Goal: Task Accomplishment & Management: Complete application form

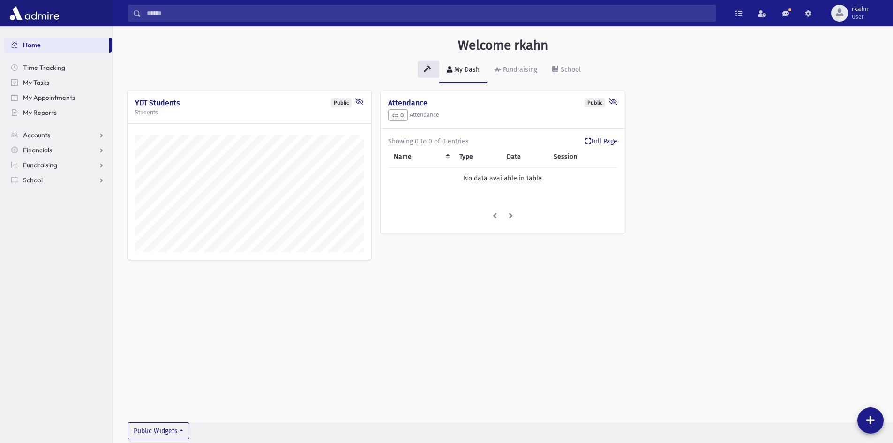
scroll to position [438, 780]
click at [43, 183] on link "School" at bounding box center [58, 179] width 108 height 15
click at [51, 210] on span "Attendance" at bounding box center [45, 210] width 35 height 8
click at [42, 224] on span "Entry" at bounding box center [44, 225] width 16 height 8
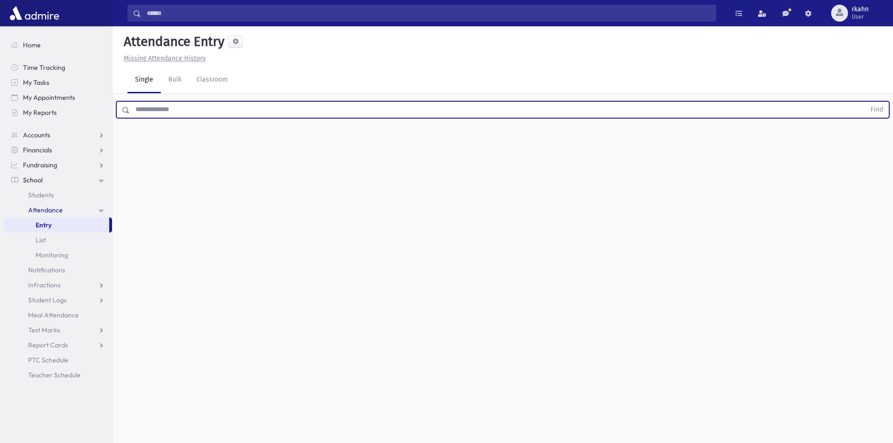
click at [220, 111] on input "text" at bounding box center [497, 109] width 735 height 17
click at [219, 102] on input "text" at bounding box center [497, 109] width 735 height 17
click at [865, 102] on button "Find" at bounding box center [877, 110] width 24 height 16
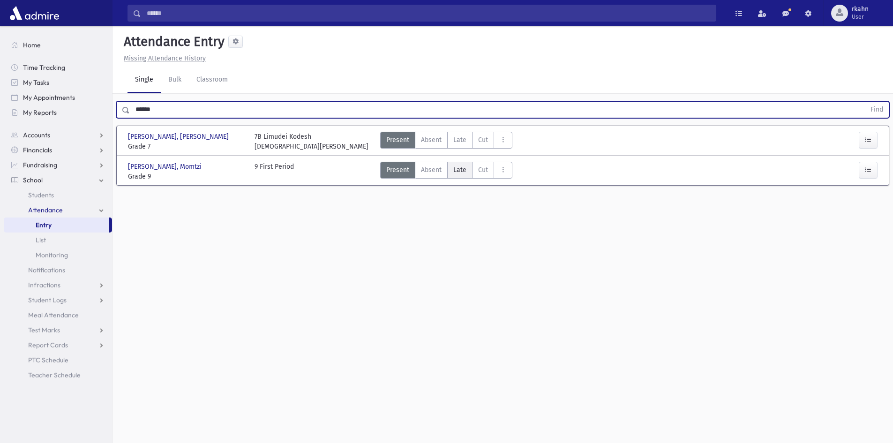
click at [457, 172] on span "Late" at bounding box center [459, 170] width 13 height 10
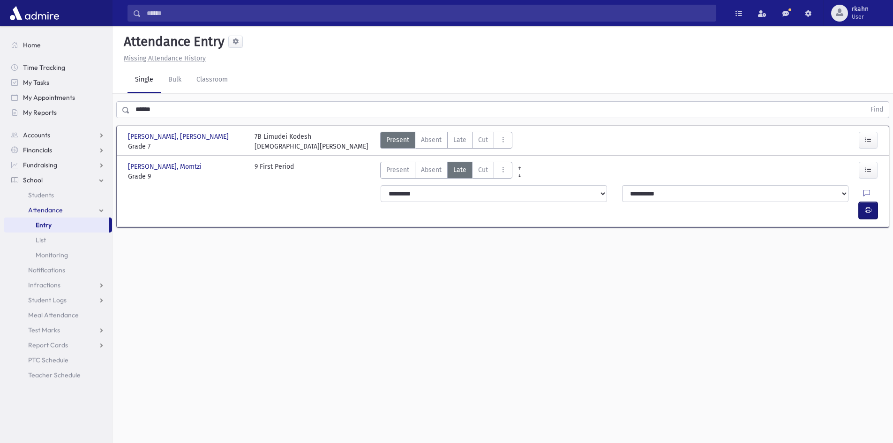
click at [872, 202] on button "button" at bounding box center [868, 210] width 19 height 17
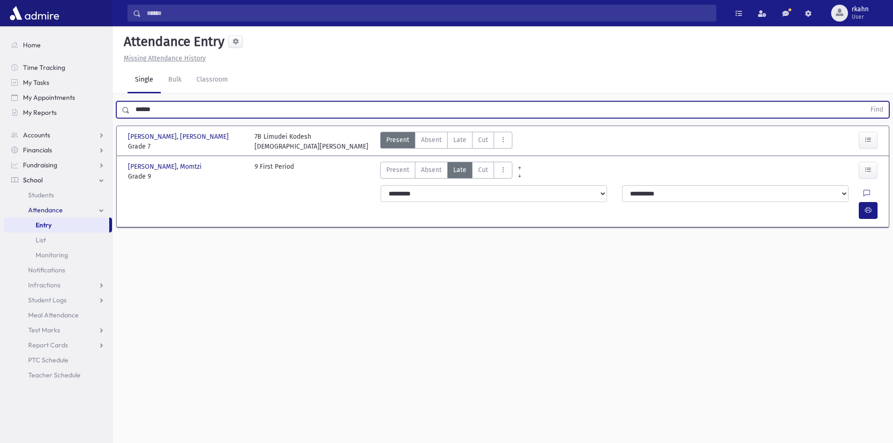
drag, startPoint x: 170, startPoint y: 106, endPoint x: 0, endPoint y: 79, distance: 172.4
click at [0, 95] on div "Search Results All Accounts" at bounding box center [446, 232] width 893 height 464
click at [861, 202] on button "button" at bounding box center [868, 210] width 19 height 17
click at [865, 102] on button "Find" at bounding box center [877, 110] width 24 height 16
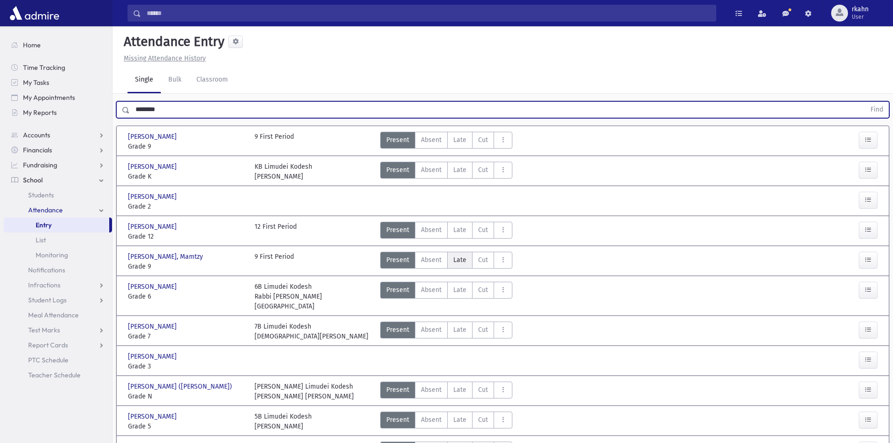
click at [466, 262] on label "Late L" at bounding box center [459, 260] width 25 height 17
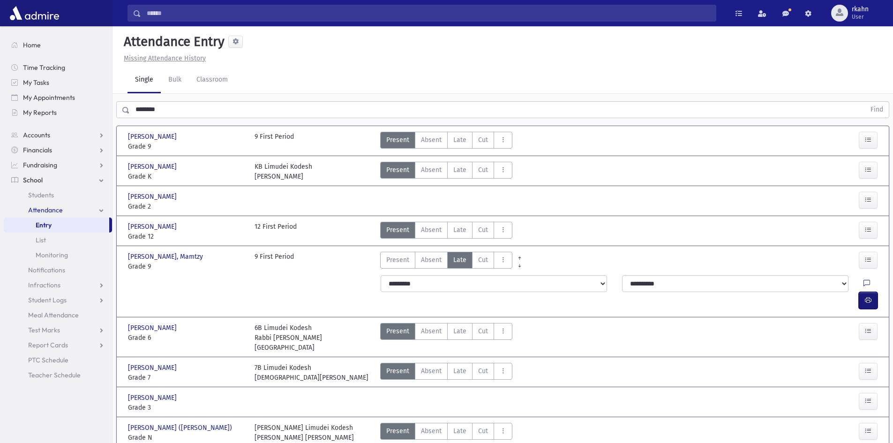
click at [869, 296] on icon "button" at bounding box center [868, 300] width 7 height 8
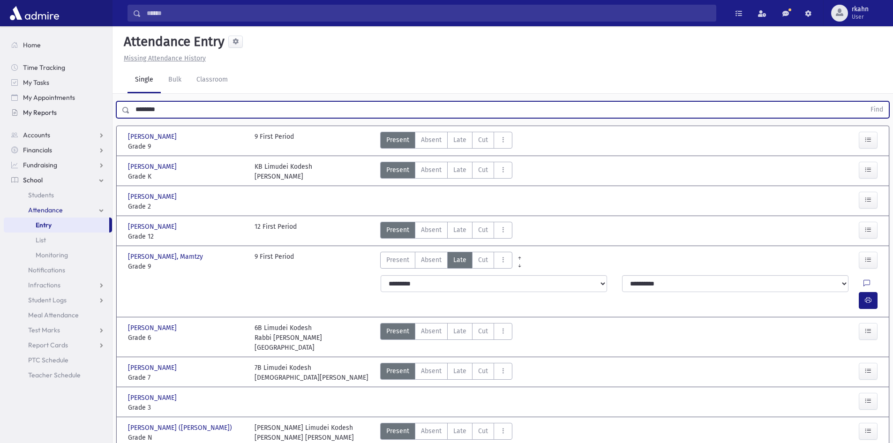
drag, startPoint x: 154, startPoint y: 117, endPoint x: 106, endPoint y: 117, distance: 47.8
click at [106, 117] on div "Search Results All Accounts" at bounding box center [446, 270] width 893 height 541
click at [865, 102] on button "Find" at bounding box center [877, 110] width 24 height 16
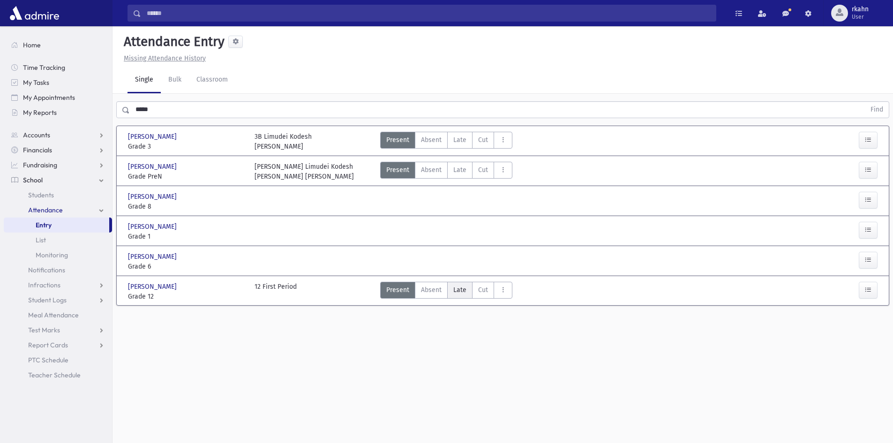
click at [454, 293] on span "Late" at bounding box center [459, 290] width 13 height 10
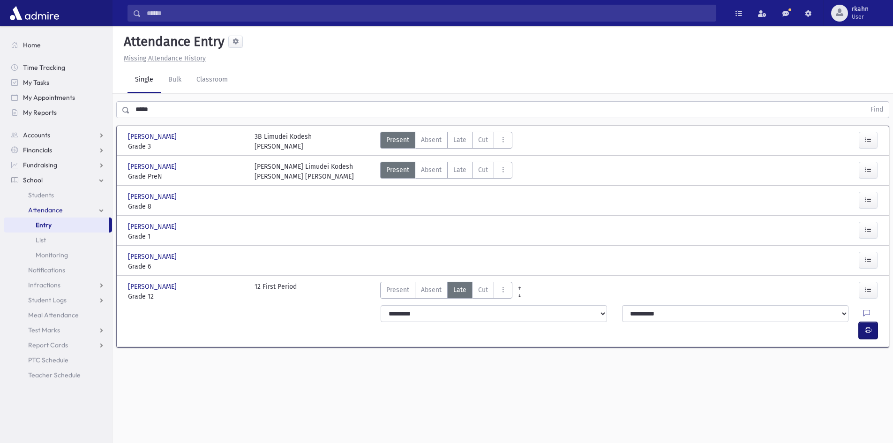
click at [871, 322] on button "button" at bounding box center [868, 330] width 19 height 17
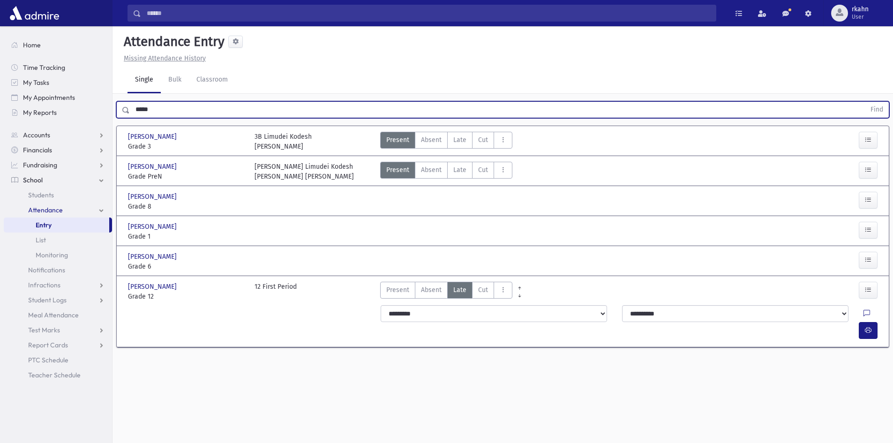
drag, startPoint x: 177, startPoint y: 105, endPoint x: 62, endPoint y: 120, distance: 115.8
click at [62, 120] on div "Search Results All Accounts" at bounding box center [446, 232] width 893 height 464
type input "*****"
click at [865, 102] on button "Find" at bounding box center [877, 110] width 24 height 16
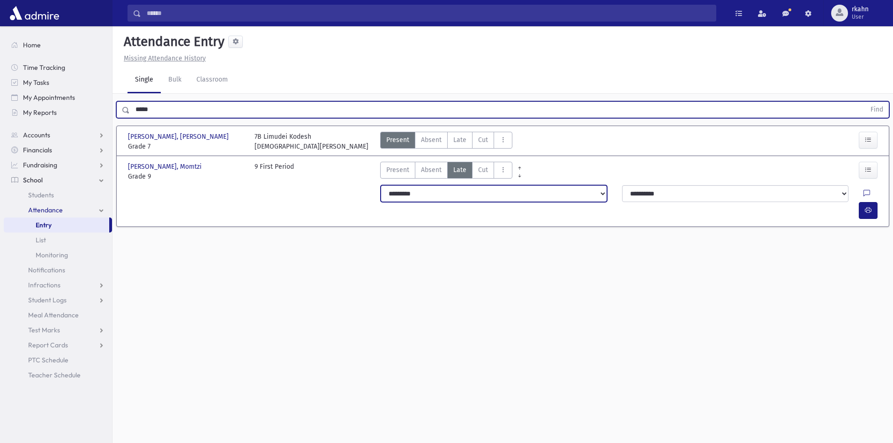
click at [501, 198] on select "**********" at bounding box center [494, 193] width 226 height 17
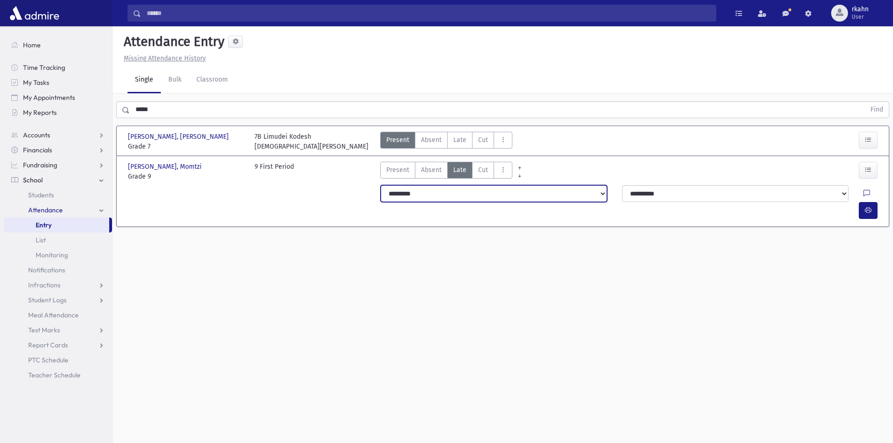
select select "*******"
click at [381, 185] on select "**********" at bounding box center [494, 193] width 226 height 17
click at [865, 206] on icon "button" at bounding box center [868, 210] width 7 height 8
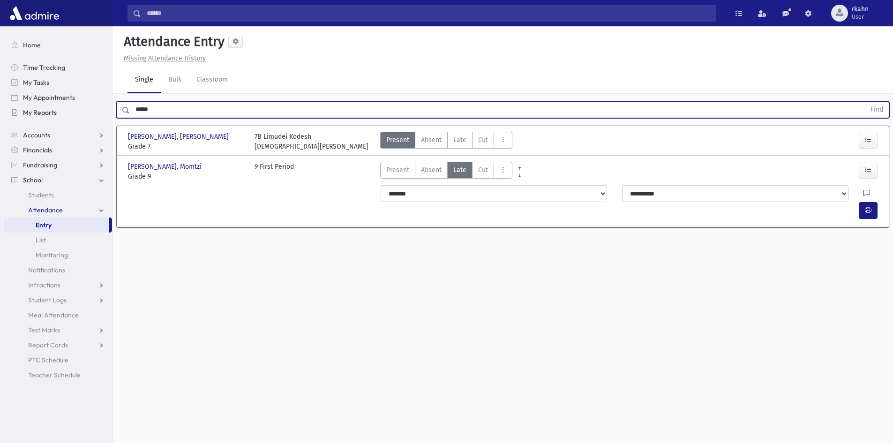
drag, startPoint x: 195, startPoint y: 115, endPoint x: 39, endPoint y: 109, distance: 156.2
click at [40, 109] on div "Search Results All Accounts" at bounding box center [446, 232] width 893 height 464
click at [865, 102] on button "Find" at bounding box center [877, 110] width 24 height 16
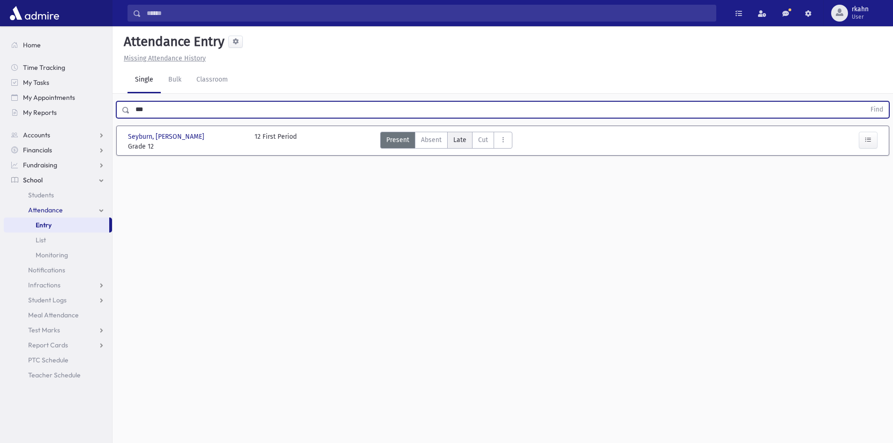
click at [456, 144] on span "Late" at bounding box center [459, 140] width 13 height 10
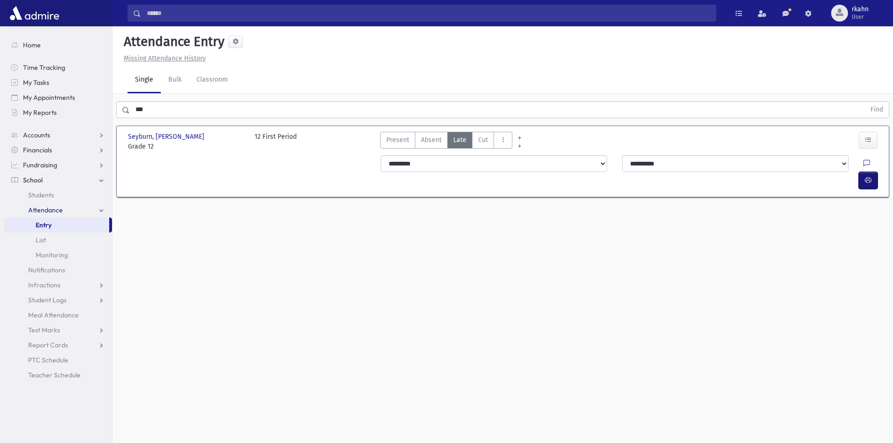
click at [862, 172] on button "button" at bounding box center [868, 180] width 19 height 17
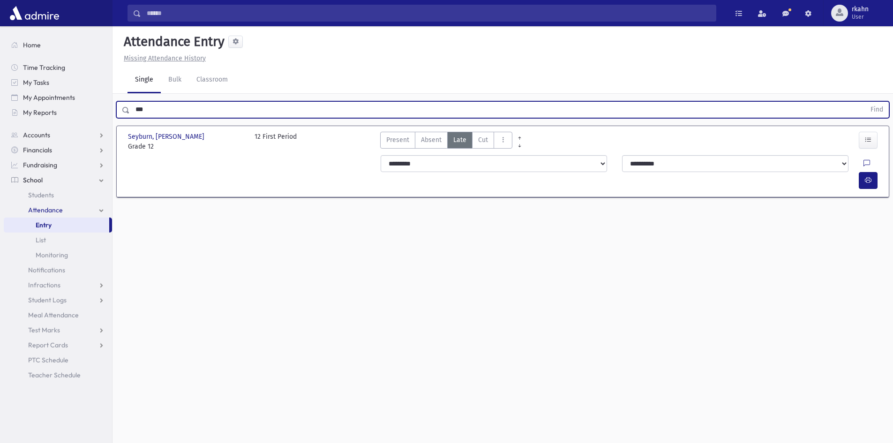
drag, startPoint x: 191, startPoint y: 111, endPoint x: 0, endPoint y: 121, distance: 191.5
click at [0, 121] on div "Search Results All Accounts" at bounding box center [446, 232] width 893 height 464
click at [865, 102] on button "Find" at bounding box center [877, 110] width 24 height 16
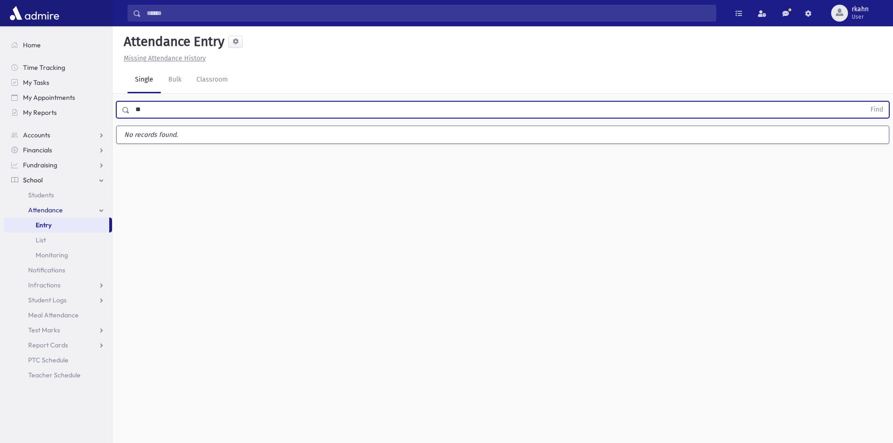
type input "*"
click at [865, 102] on button "Find" at bounding box center [877, 110] width 24 height 16
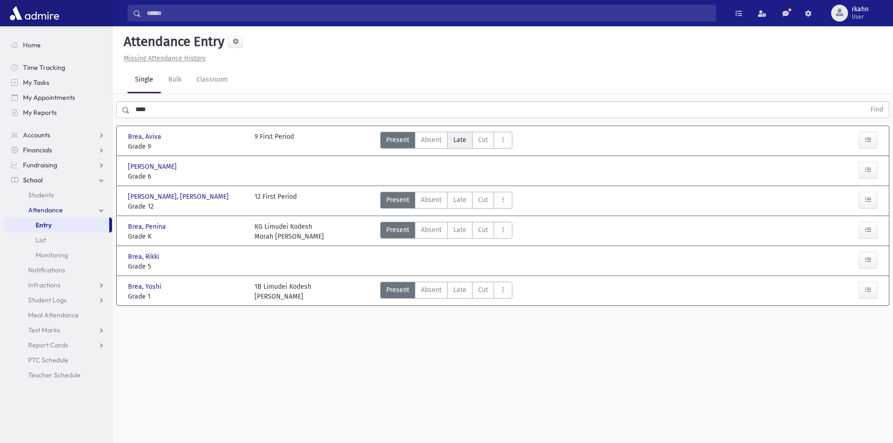
click at [459, 141] on span "Late" at bounding box center [459, 140] width 13 height 10
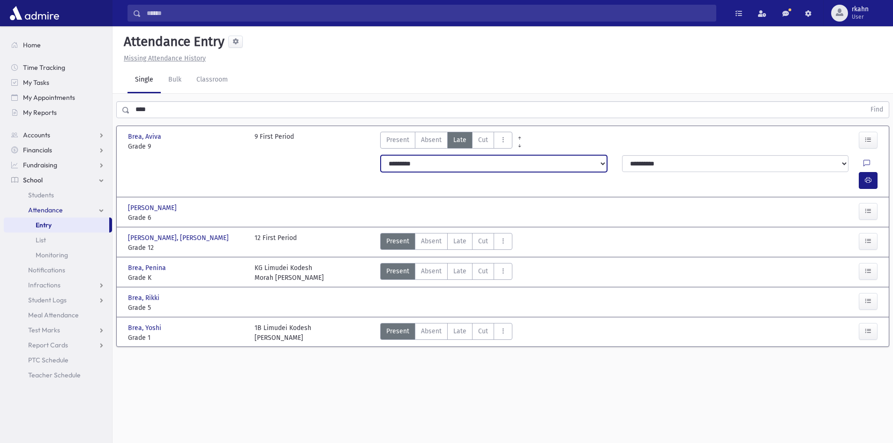
click at [566, 159] on select "**********" at bounding box center [494, 163] width 226 height 17
drag, startPoint x: 566, startPoint y: 159, endPoint x: 537, endPoint y: 162, distance: 29.6
click at [537, 162] on select "**********" at bounding box center [494, 163] width 226 height 17
click at [381, 155] on select "**********" at bounding box center [494, 163] width 226 height 17
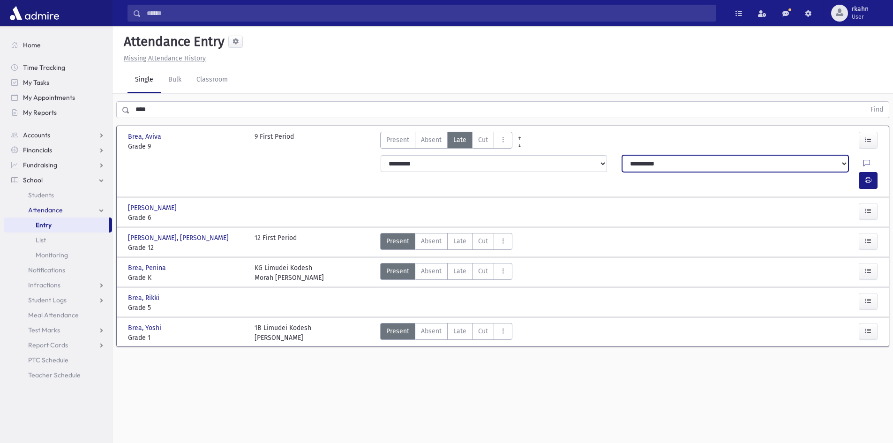
click at [700, 165] on select "**********" at bounding box center [735, 163] width 226 height 17
click at [649, 140] on div "Present P Absent A Late L Cut C Full Day Absence FDA Infraction I OT S" at bounding box center [597, 142] width 442 height 20
click at [859, 172] on button "button" at bounding box center [868, 180] width 19 height 17
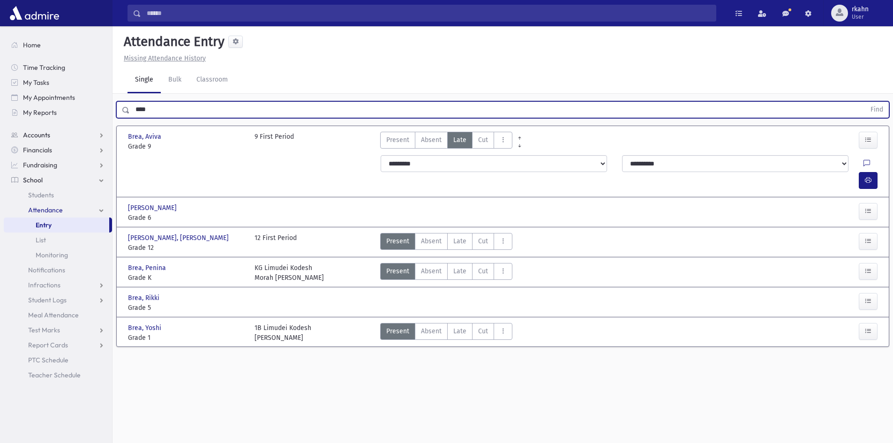
drag, startPoint x: 218, startPoint y: 107, endPoint x: 85, endPoint y: 127, distance: 134.7
click at [86, 127] on div "Search Results All Accounts" at bounding box center [446, 232] width 893 height 464
click at [865, 102] on button "Find" at bounding box center [877, 110] width 24 height 16
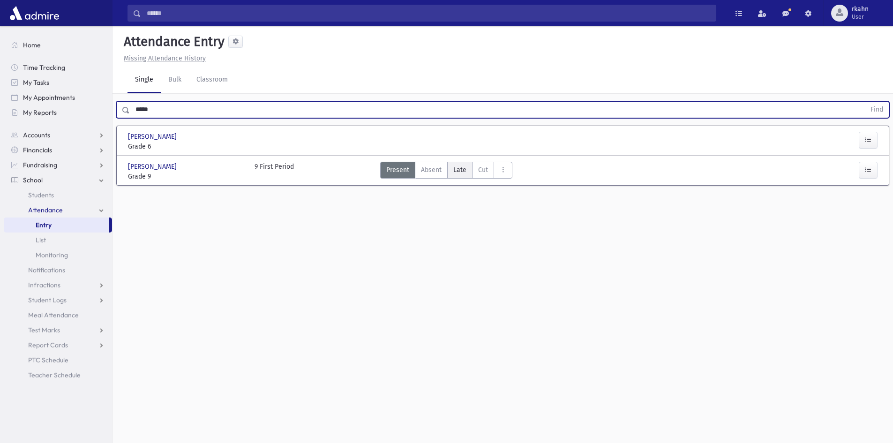
click at [461, 171] on span "Late" at bounding box center [459, 170] width 13 height 10
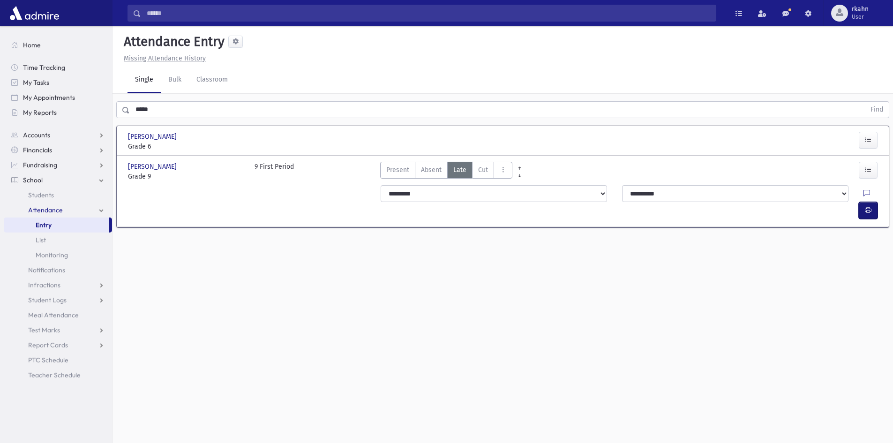
click at [874, 202] on button "button" at bounding box center [868, 210] width 19 height 17
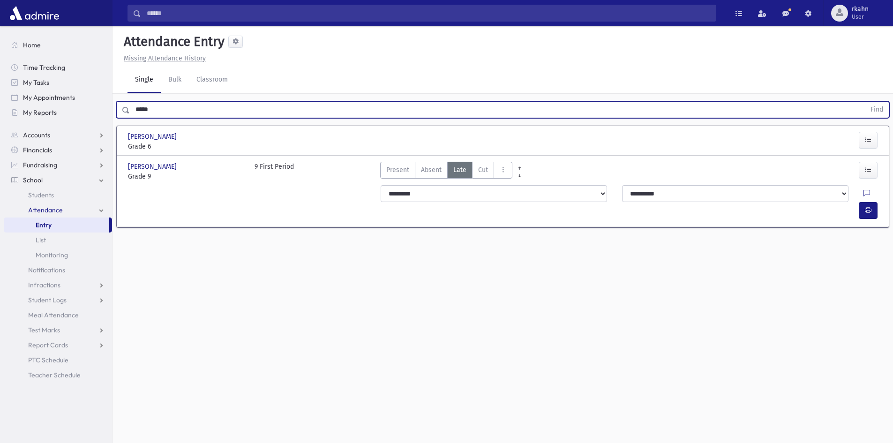
drag, startPoint x: 121, startPoint y: 119, endPoint x: 0, endPoint y: 136, distance: 122.2
click at [0, 136] on div "Search Results All Accounts" at bounding box center [446, 232] width 893 height 464
click at [865, 102] on button "Find" at bounding box center [877, 110] width 24 height 16
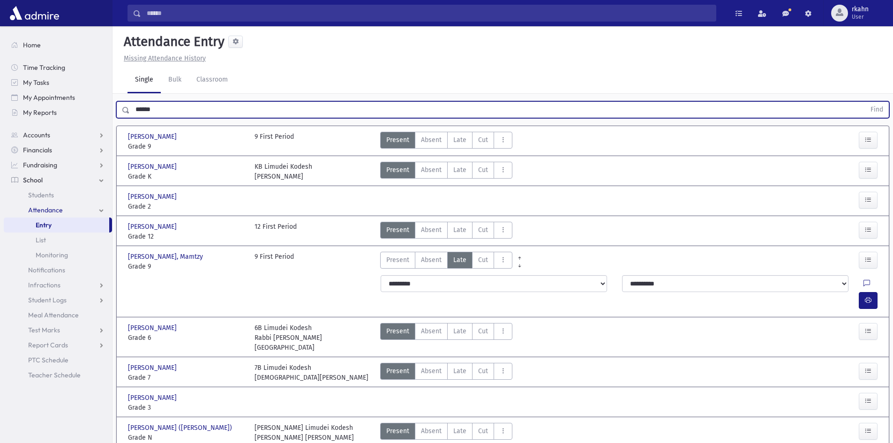
click at [199, 111] on input "******" at bounding box center [497, 109] width 735 height 17
click at [458, 141] on span "Late" at bounding box center [459, 140] width 13 height 10
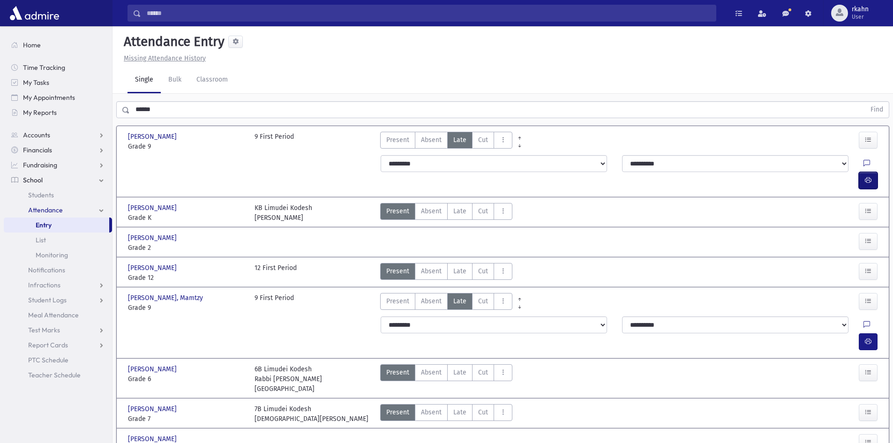
click at [870, 176] on icon "button" at bounding box center [868, 180] width 7 height 8
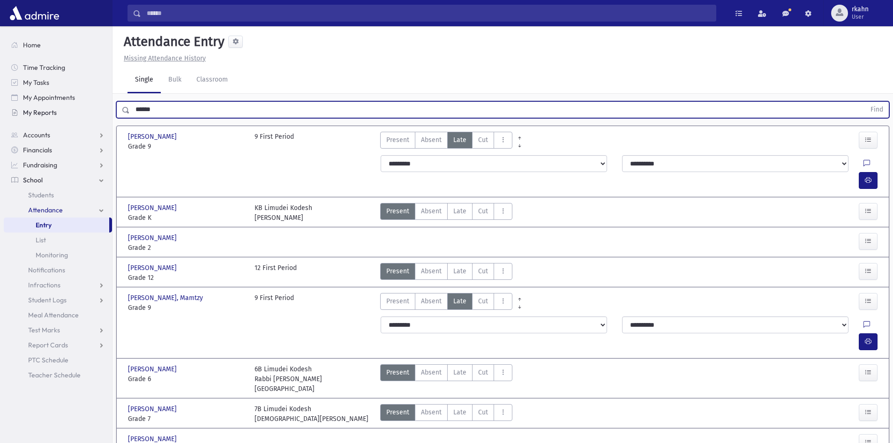
drag, startPoint x: 162, startPoint y: 106, endPoint x: 95, endPoint y: 120, distance: 68.8
click at [95, 120] on div "Search Results All Accounts" at bounding box center [446, 291] width 893 height 582
click at [865, 102] on button "Find" at bounding box center [877, 110] width 24 height 16
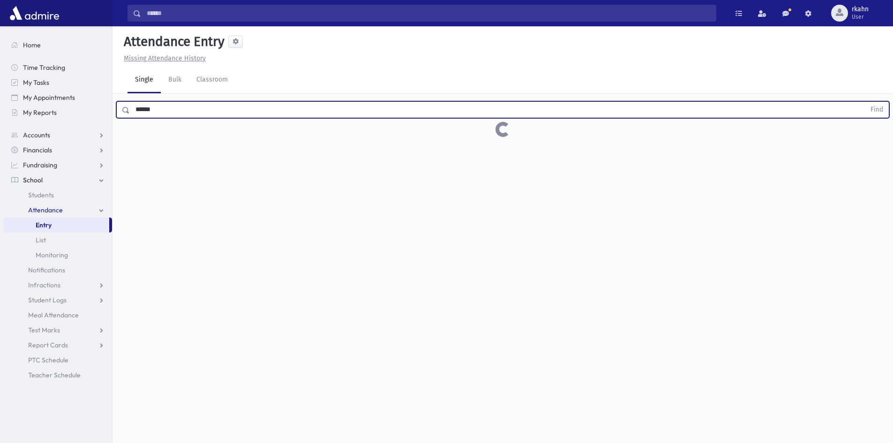
click at [49, 227] on span "Entry" at bounding box center [44, 225] width 16 height 8
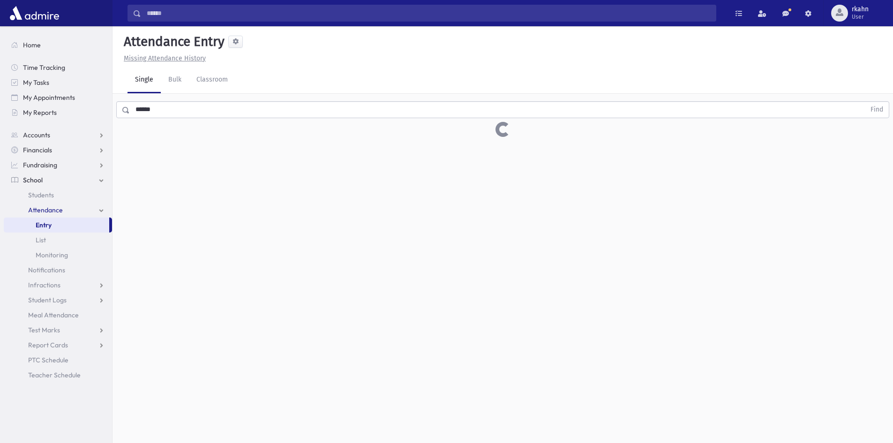
click at [180, 112] on input "******" at bounding box center [497, 109] width 735 height 17
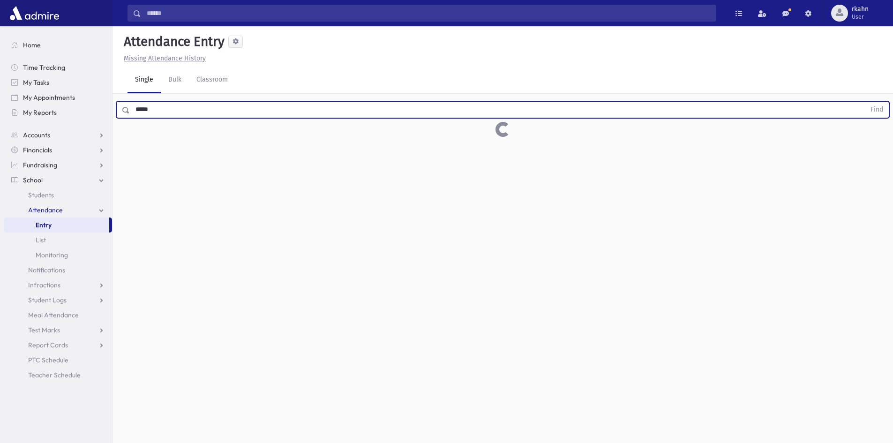
type input "*****"
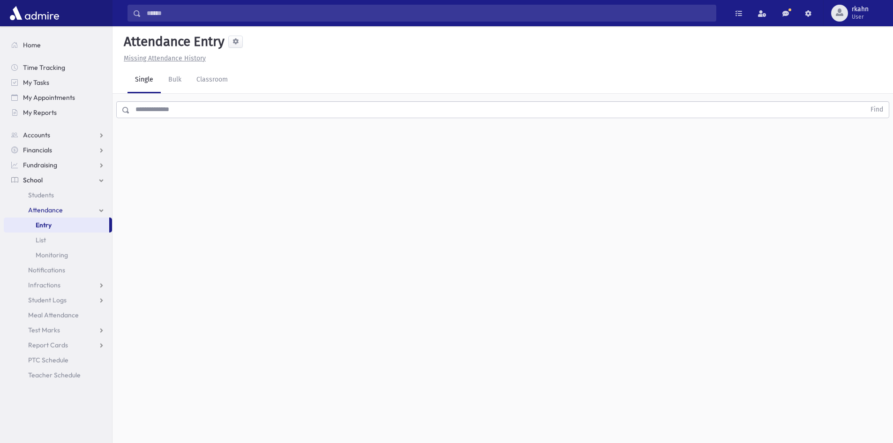
click at [180, 112] on input "text" at bounding box center [497, 109] width 735 height 17
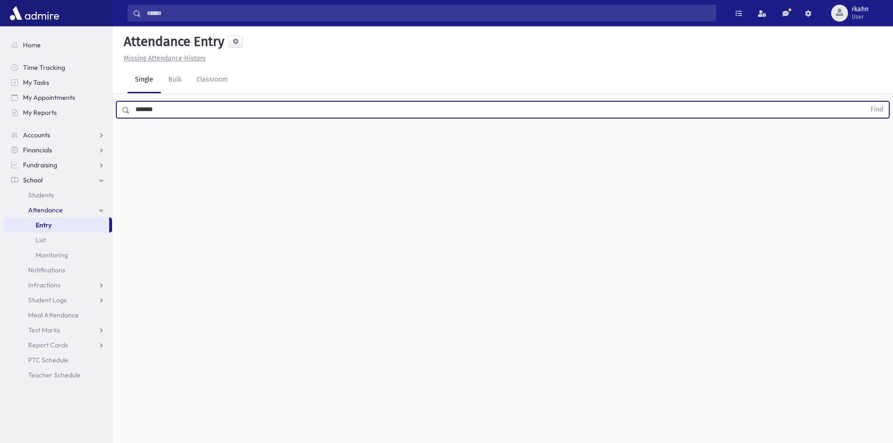
type input "*******"
click at [865, 102] on button "Find" at bounding box center [877, 110] width 24 height 16
